Goal: Communication & Community: Answer question/provide support

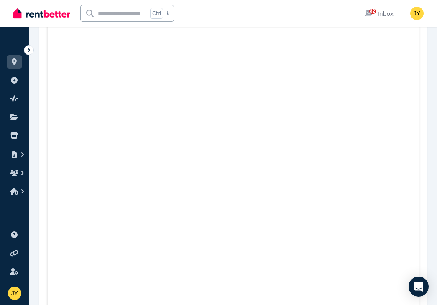
scroll to position [90, 0]
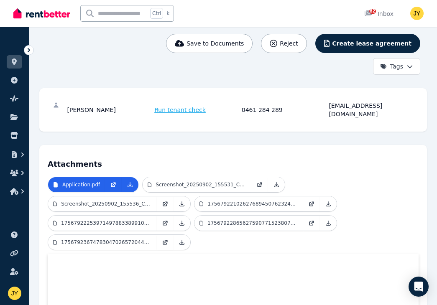
click at [307, 160] on h4 "Attachments" at bounding box center [233, 161] width 371 height 17
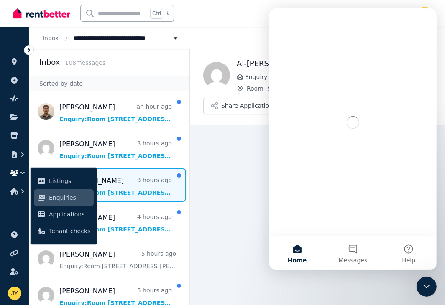
click at [13, 210] on ul "ORGANISE Properties Add property Pulse BETA Documents Marketplace Listings Enqu…" at bounding box center [14, 170] width 29 height 270
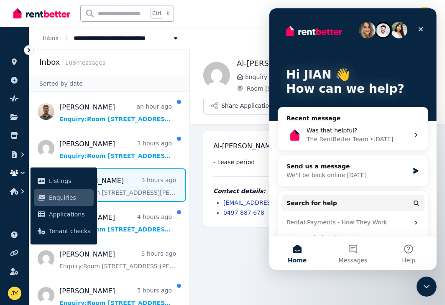
click at [238, 245] on main "Back Al-[PERSON_NAME] Enquiry via [DOMAIN_NAME] [STREET_ADDRESS][PERSON_NAME] S…" at bounding box center [317, 177] width 255 height 256
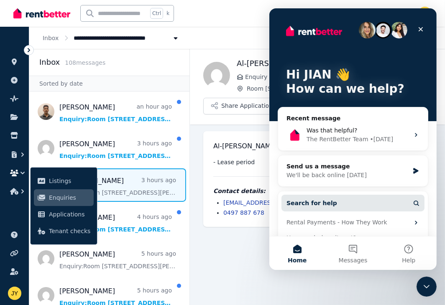
scroll to position [56, 0]
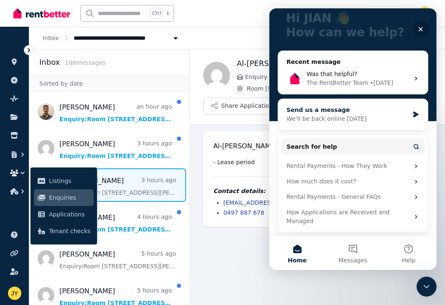
click at [343, 116] on div "We'll be back online [DATE]" at bounding box center [347, 119] width 122 height 9
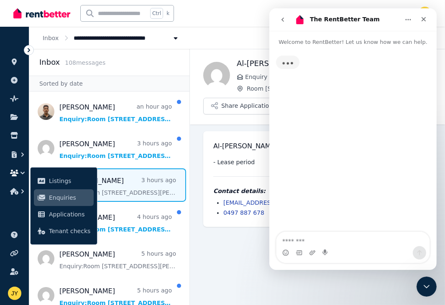
scroll to position [0, 0]
click at [331, 237] on textarea "Message…" at bounding box center [352, 239] width 153 height 14
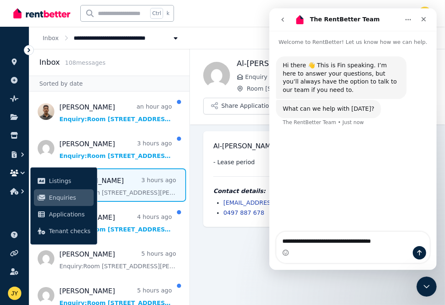
type textarea "**********"
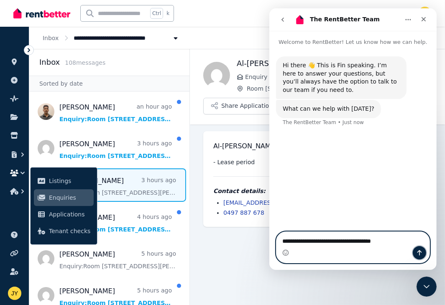
click at [420, 253] on icon "Send a message…" at bounding box center [418, 253] width 7 height 7
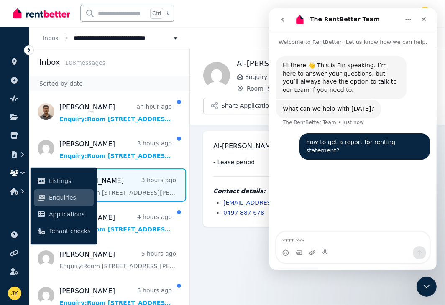
click at [228, 236] on main "Back Al-[PERSON_NAME] Enquiry via [DOMAIN_NAME] [STREET_ADDRESS][PERSON_NAME] S…" at bounding box center [317, 177] width 255 height 256
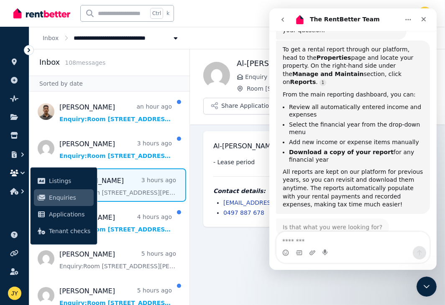
scroll to position [157, 0]
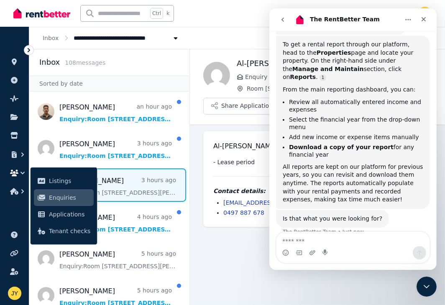
click at [227, 245] on main "Back Al-[PERSON_NAME] Enquiry via [DOMAIN_NAME] [STREET_ADDRESS][PERSON_NAME] S…" at bounding box center [317, 177] width 255 height 256
click at [420, 18] on icon "Close" at bounding box center [423, 19] width 7 height 7
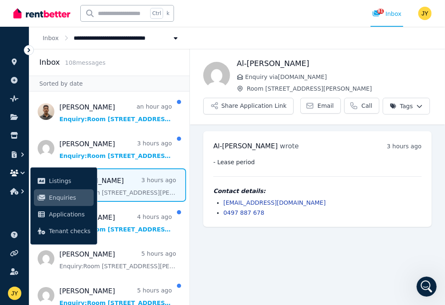
scroll to position [165, 0]
click at [257, 203] on link "[EMAIL_ADDRESS][DOMAIN_NAME]" at bounding box center [274, 202] width 102 height 7
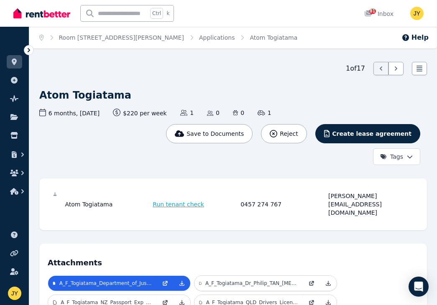
click at [183, 200] on span "Run tenant check" at bounding box center [178, 204] width 51 height 8
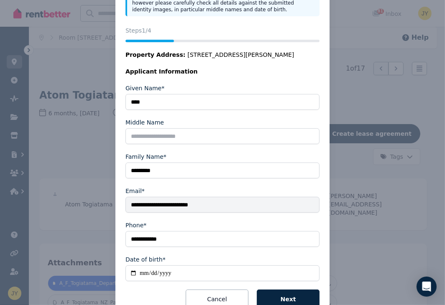
scroll to position [107, 0]
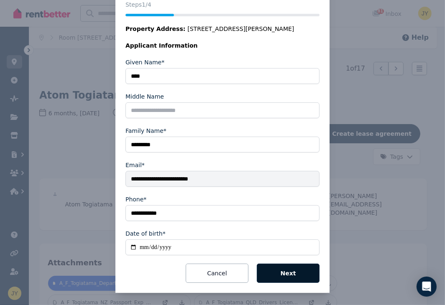
click at [280, 270] on button "Next" at bounding box center [288, 273] width 63 height 19
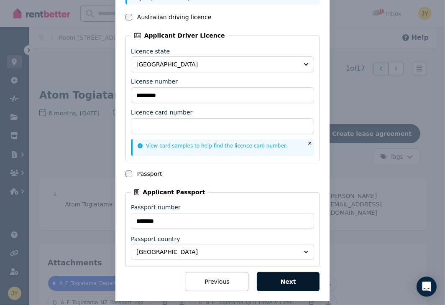
click at [279, 276] on button "Next" at bounding box center [288, 281] width 63 height 19
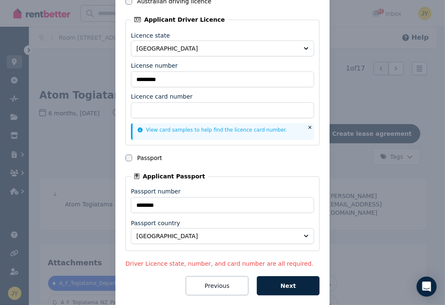
scroll to position [135, 0]
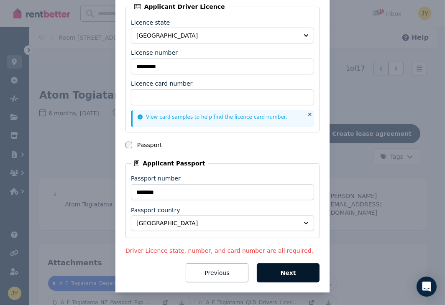
click at [283, 272] on button "Next" at bounding box center [288, 272] width 63 height 19
click at [288, 273] on button "Next" at bounding box center [288, 272] width 63 height 19
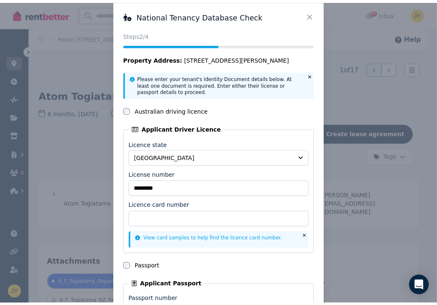
scroll to position [0, 0]
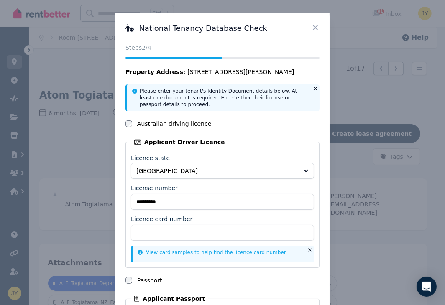
click at [313, 28] on icon at bounding box center [315, 27] width 5 height 5
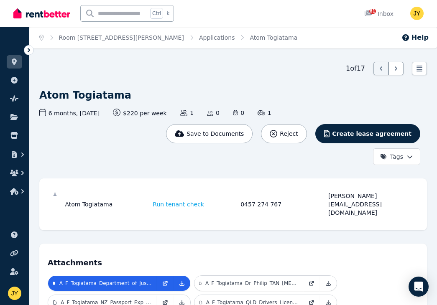
click at [170, 161] on div "Save to Documents Reject Create lease agreement Tags" at bounding box center [229, 144] width 381 height 41
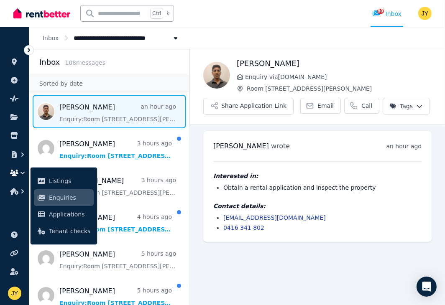
click at [219, 77] on img at bounding box center [216, 75] width 27 height 27
click at [224, 84] on img at bounding box center [216, 75] width 27 height 27
click at [222, 79] on img at bounding box center [216, 75] width 27 height 27
click at [280, 217] on link "sc.karkibrothers1@gmail.com" at bounding box center [274, 217] width 102 height 7
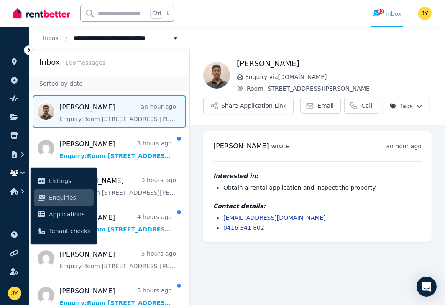
click at [233, 215] on link "sc.karkibrothers1@gmail.com" at bounding box center [274, 217] width 102 height 7
click at [217, 79] on img at bounding box center [216, 75] width 27 height 27
drag, startPoint x: 238, startPoint y: 63, endPoint x: 283, endPoint y: 60, distance: 45.7
click at [283, 60] on h1 "[PERSON_NAME]" at bounding box center [334, 64] width 195 height 12
copy h1 "[PERSON_NAME]"
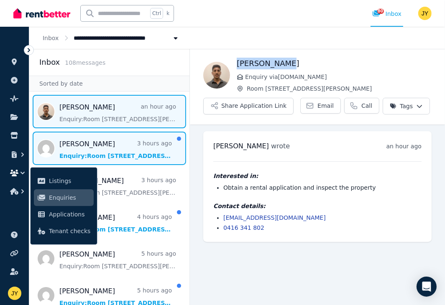
click at [110, 148] on span "Message list" at bounding box center [109, 148] width 160 height 33
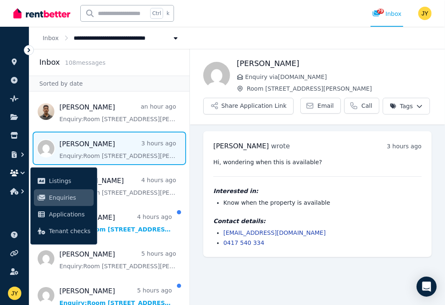
click at [270, 168] on div "Hi, wondering when this is available? Interested in: Know when the property is …" at bounding box center [317, 202] width 208 height 89
click at [28, 45] on div at bounding box center [29, 50] width 10 height 10
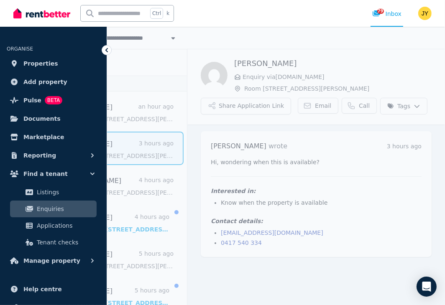
click at [52, 211] on span "Enquiries" at bounding box center [65, 209] width 56 height 10
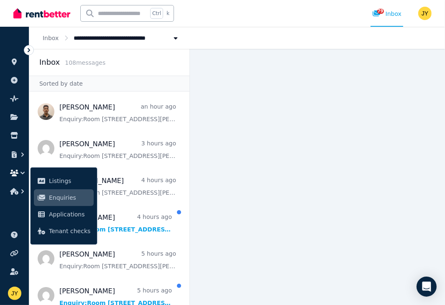
click at [234, 178] on main at bounding box center [317, 177] width 255 height 256
click at [16, 214] on ul "ORGANISE Properties Add property Pulse BETA Documents Marketplace Listings Enqu…" at bounding box center [14, 170] width 29 height 270
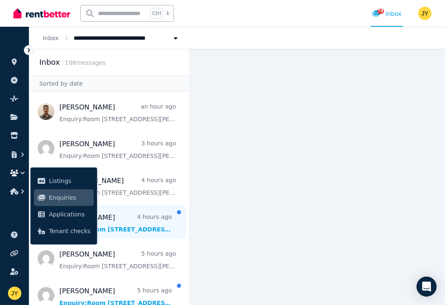
scroll to position [244, 0]
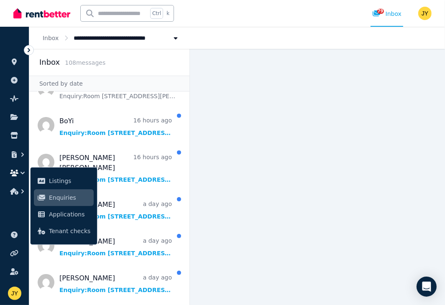
click at [27, 47] on icon at bounding box center [29, 50] width 8 height 8
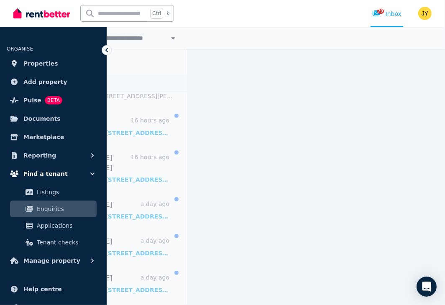
click at [70, 180] on button "Find a tenant" at bounding box center [53, 174] width 93 height 17
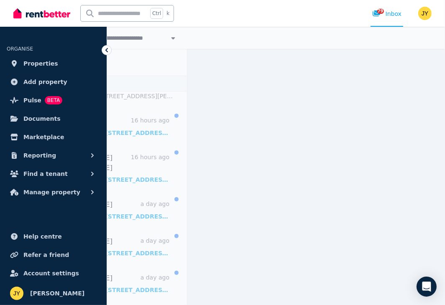
click at [261, 181] on main at bounding box center [315, 177] width 257 height 256
click at [90, 175] on icon "button" at bounding box center [92, 174] width 8 height 8
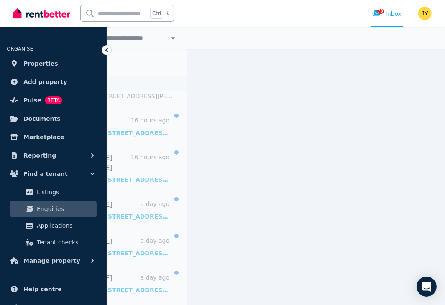
click at [82, 210] on span "Enquiries" at bounding box center [65, 209] width 56 height 10
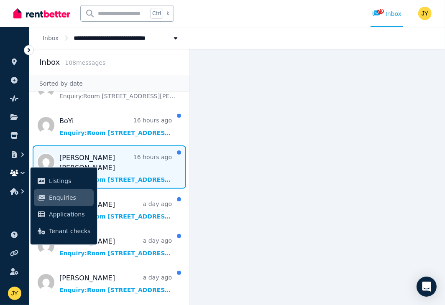
click at [120, 162] on span "Message list" at bounding box center [109, 166] width 160 height 43
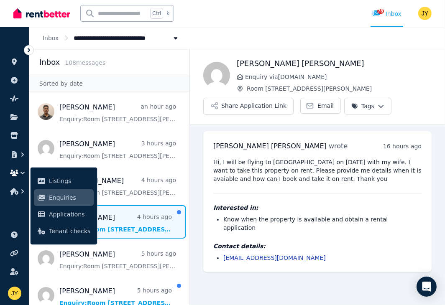
click at [124, 213] on span "Message list" at bounding box center [109, 221] width 160 height 33
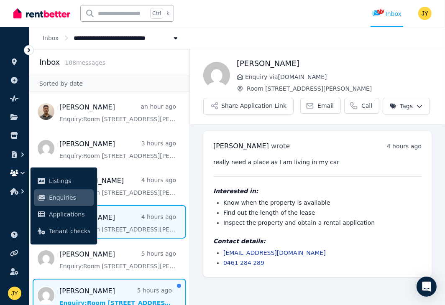
click at [106, 286] on span "Message list" at bounding box center [109, 295] width 160 height 33
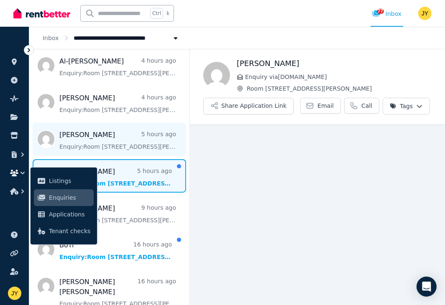
scroll to position [122, 0]
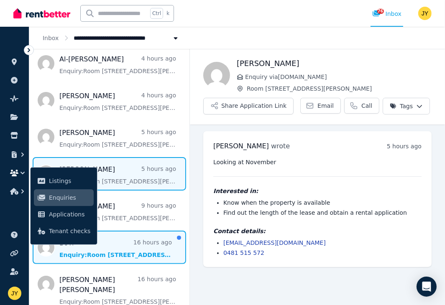
click at [131, 243] on span "Message list" at bounding box center [109, 247] width 160 height 33
